Goal: Navigation & Orientation: Find specific page/section

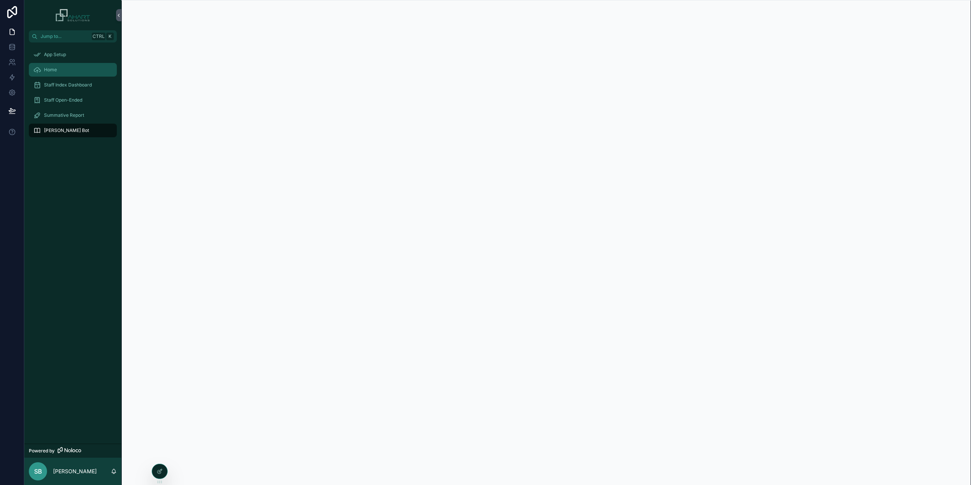
click at [53, 68] on span "Home" at bounding box center [50, 70] width 13 height 6
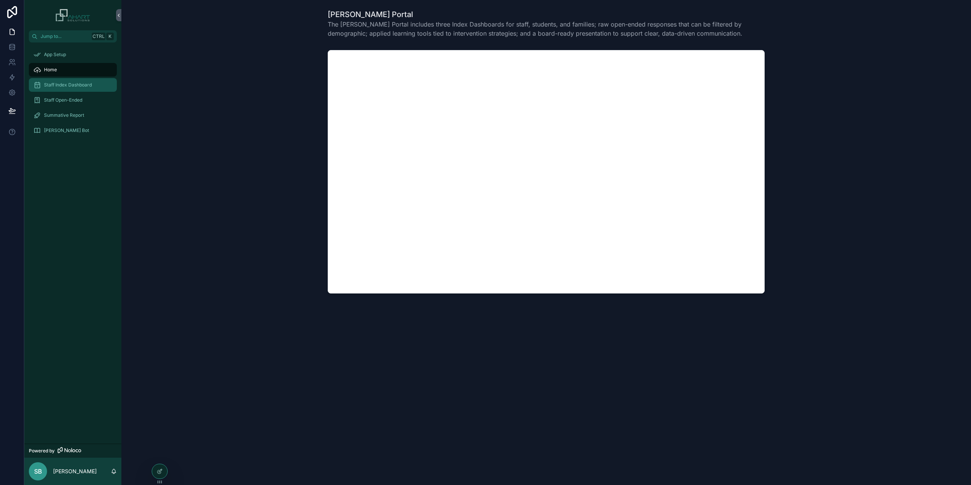
click at [50, 85] on span "Staff Index Dashboard" at bounding box center [68, 85] width 48 height 6
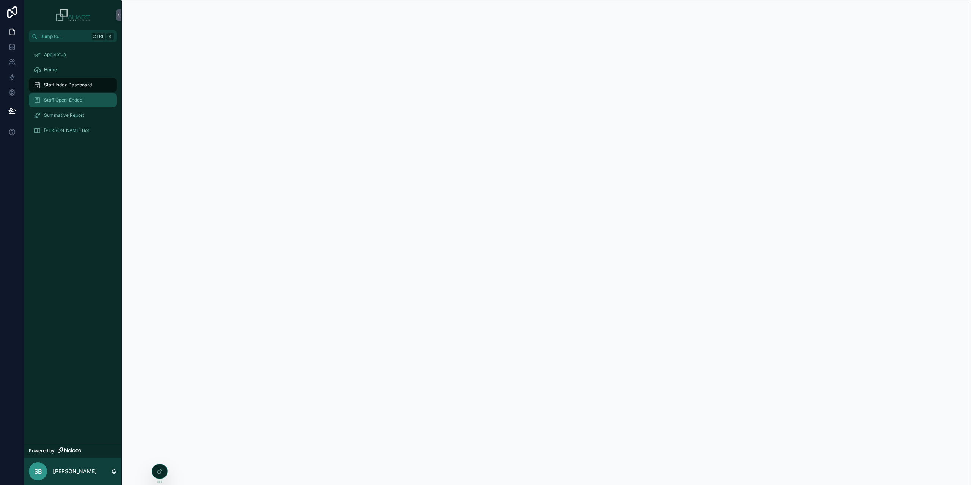
click at [66, 100] on span "Staff Open-Ended" at bounding box center [63, 100] width 38 height 6
click at [69, 116] on span "Summative Report" at bounding box center [64, 115] width 40 height 6
click at [59, 129] on span "[PERSON_NAME] Bot" at bounding box center [66, 130] width 45 height 6
